Goal: Task Accomplishment & Management: Complete application form

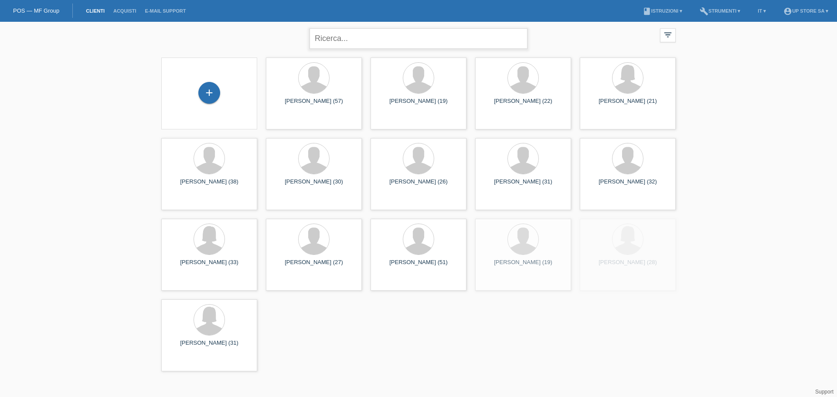
click at [348, 38] on input "text" at bounding box center [419, 38] width 218 height 20
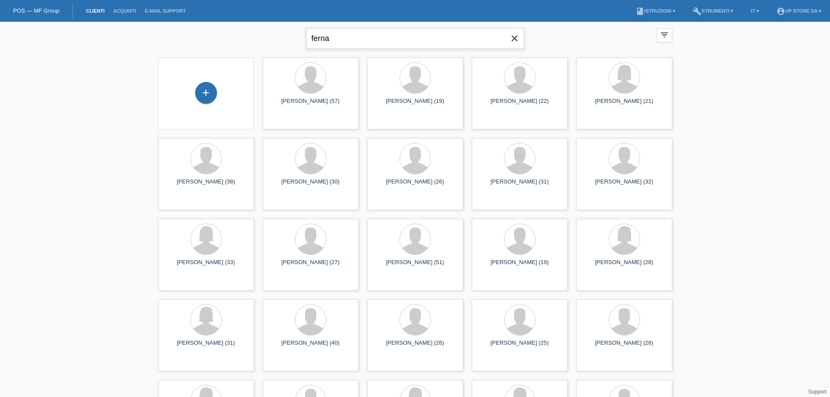
type input "ferna"
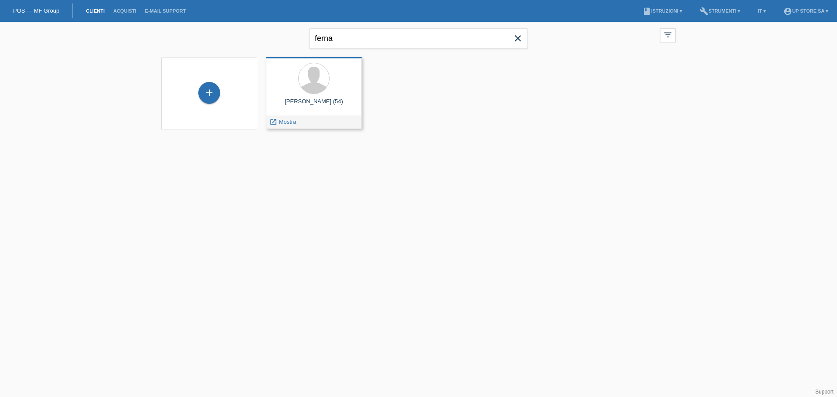
click at [321, 98] on div "Fernando Victorica (54)" at bounding box center [314, 105] width 82 height 14
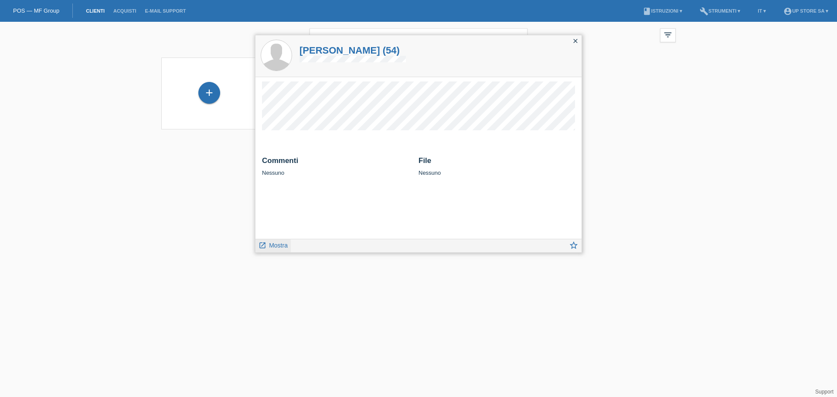
click at [279, 248] on span "Mostra" at bounding box center [278, 245] width 19 height 7
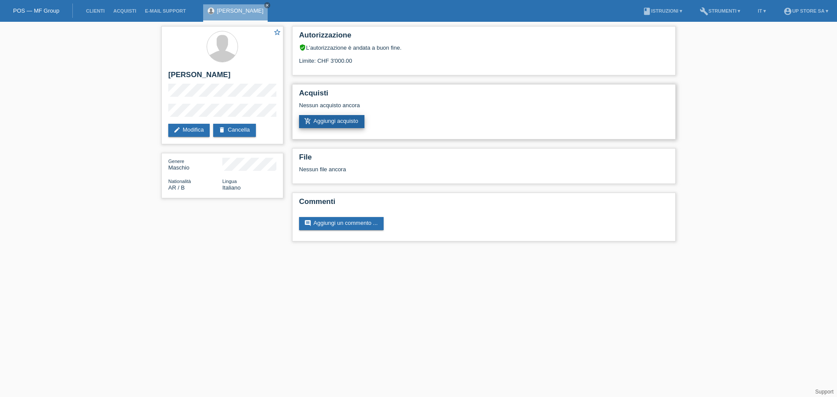
click at [345, 122] on link "add_shopping_cart Aggiungi acquisto" at bounding box center [331, 121] width 65 height 13
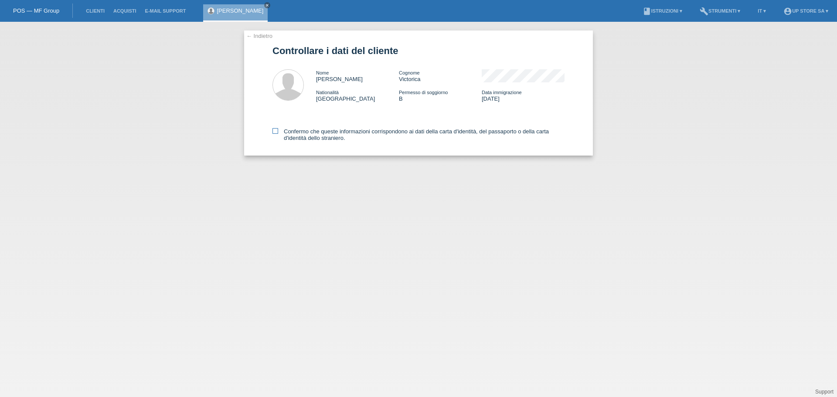
click at [324, 136] on label "Confermo che queste informazioni corrispondono ai dati della carta d'identità, …" at bounding box center [418, 134] width 292 height 13
click at [278, 134] on input "Confermo che queste informazioni corrispondono ai dati della carta d'identità, …" at bounding box center [275, 131] width 6 height 6
checkbox input "true"
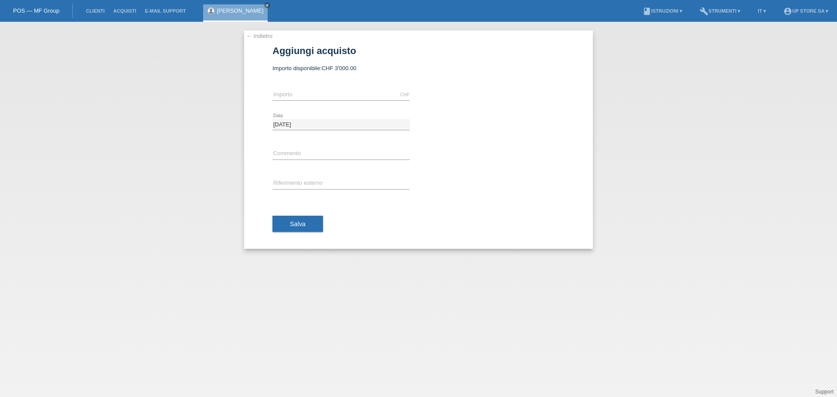
click at [339, 89] on div "CHF error Importo" at bounding box center [340, 95] width 137 height 30
click at [315, 179] on input "text" at bounding box center [340, 183] width 137 height 11
paste input "S04240"
type input "S04240"
click at [319, 150] on input "text" at bounding box center [340, 154] width 137 height 11
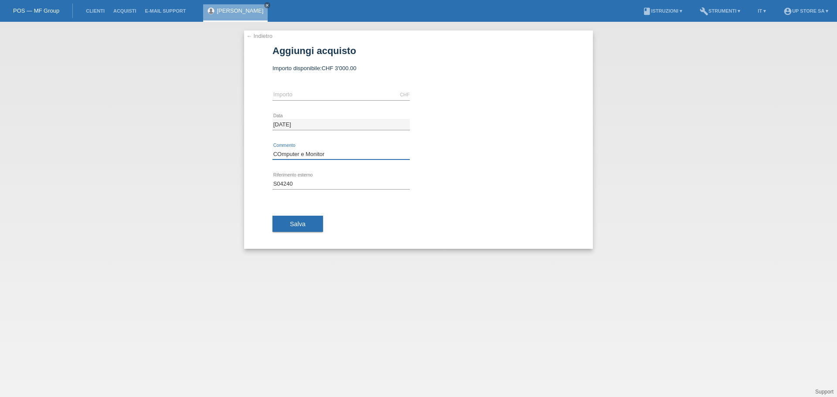
click at [286, 152] on input "COmputer e Monitor" at bounding box center [340, 154] width 137 height 11
click at [341, 152] on input "Computer e Monitor" at bounding box center [340, 154] width 137 height 11
click at [299, 153] on input "Computer e Monitor" at bounding box center [340, 154] width 137 height 11
type input "Computer Assemblato e Monitor"
click at [312, 93] on input "text" at bounding box center [340, 94] width 137 height 11
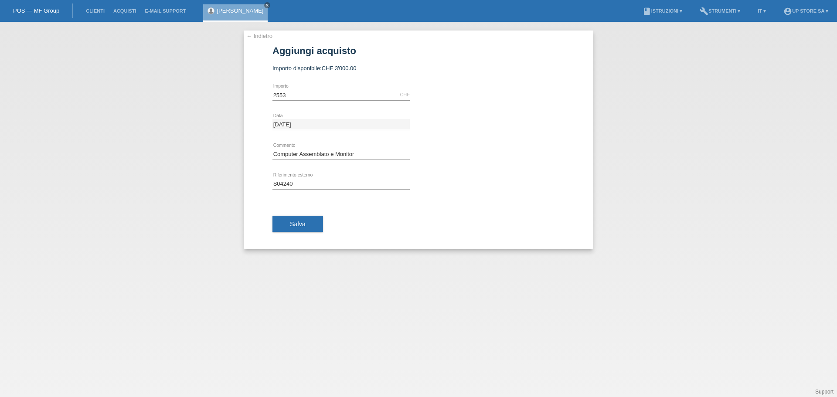
type input "2553.00"
click at [395, 216] on div "Salva" at bounding box center [418, 224] width 292 height 51
click at [299, 227] on span "Salva" at bounding box center [298, 224] width 16 height 7
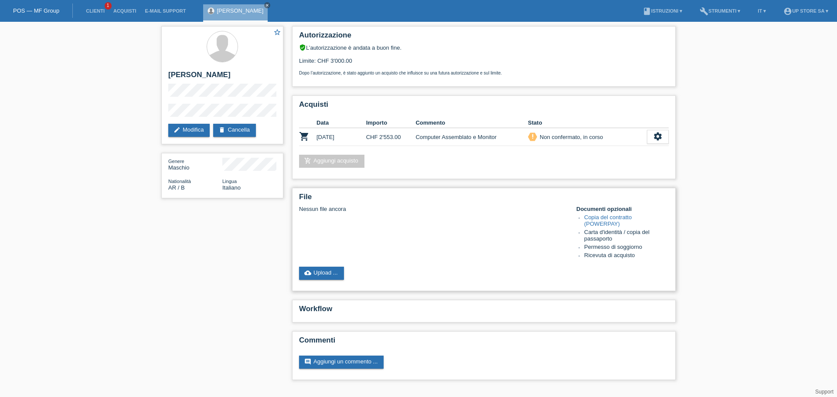
click at [618, 221] on link "Copia del contratto (POWERPAY)" at bounding box center [608, 220] width 48 height 13
click at [269, 6] on icon "close" at bounding box center [267, 5] width 4 height 4
click at [45, 14] on div "POS — MF Group" at bounding box center [36, 10] width 73 height 14
click at [46, 10] on link "POS — MF Group" at bounding box center [36, 10] width 46 height 7
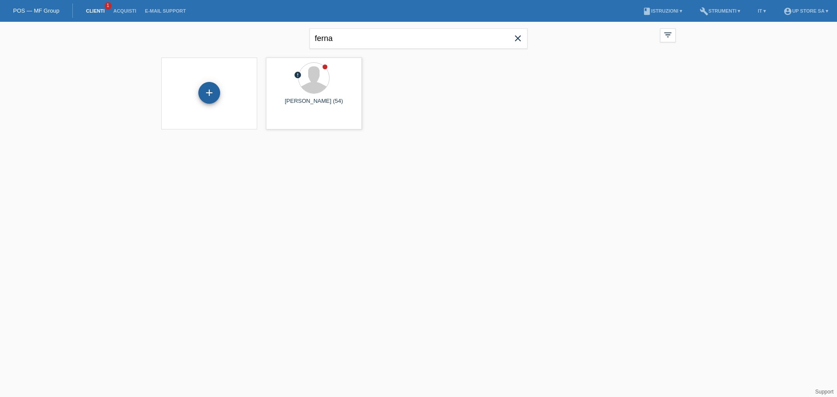
click at [209, 90] on div "+" at bounding box center [209, 93] width 22 height 22
click at [208, 100] on div "+" at bounding box center [209, 92] width 21 height 15
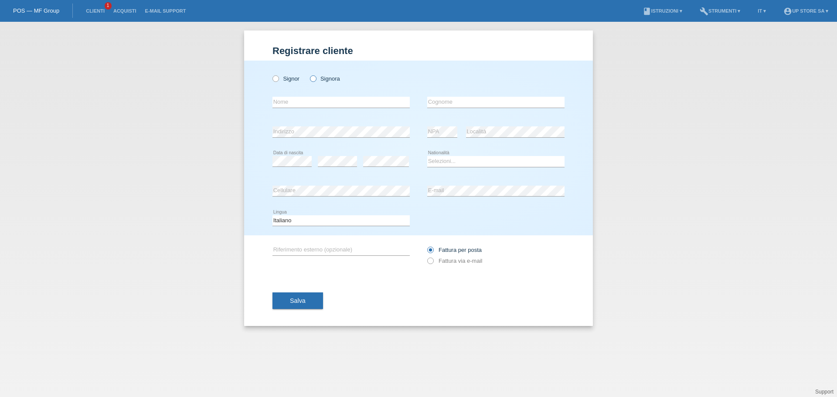
click at [322, 78] on label "Signora" at bounding box center [325, 78] width 30 height 7
click at [316, 78] on input "Signora" at bounding box center [313, 78] width 6 height 6
radio input "true"
click at [316, 104] on input "text" at bounding box center [340, 102] width 137 height 11
type input "[PERSON_NAME]"
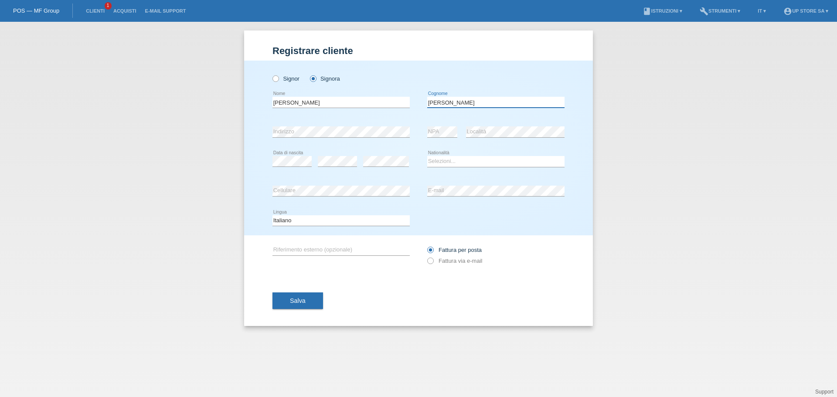
type input "[PERSON_NAME]"
